Goal: Use online tool/utility: Utilize a website feature to perform a specific function

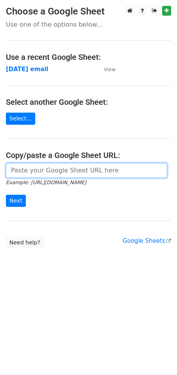
click at [52, 170] on input "url" at bounding box center [86, 170] width 161 height 15
paste input "[URL][DOMAIN_NAME]"
type input "[URL][DOMAIN_NAME]"
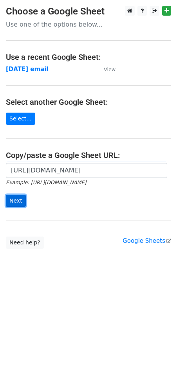
scroll to position [0, 0]
click at [10, 204] on input "Next" at bounding box center [16, 201] width 20 height 12
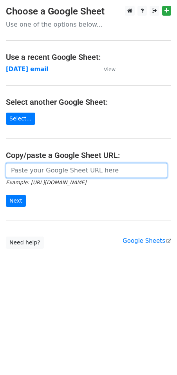
click at [22, 168] on input "url" at bounding box center [86, 170] width 161 height 15
paste input "[URL][DOMAIN_NAME]"
type input "[URL][DOMAIN_NAME]"
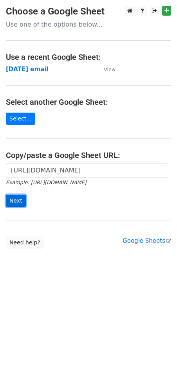
scroll to position [0, 0]
click at [22, 203] on input "Next" at bounding box center [16, 201] width 20 height 12
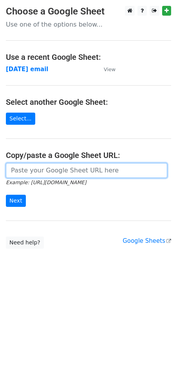
click at [27, 172] on input "url" at bounding box center [86, 170] width 161 height 15
paste input "[URL][DOMAIN_NAME]"
type input "[URL][DOMAIN_NAME]"
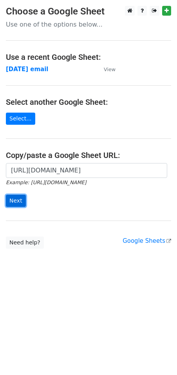
scroll to position [0, 0]
click at [14, 196] on input "Next" at bounding box center [16, 201] width 20 height 12
